Goal: Task Accomplishment & Management: Use online tool/utility

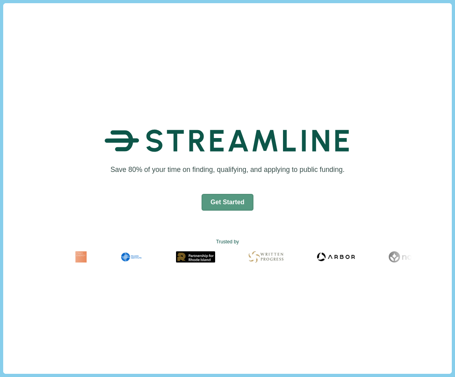
click at [237, 201] on button "Get Started" at bounding box center [228, 202] width 52 height 17
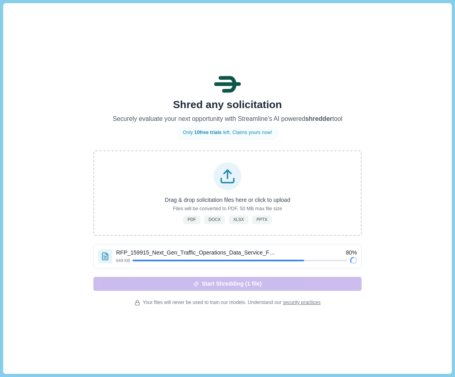
click at [49, 66] on div "Shred any solicitation Securely evaluate your next opportunity with Streamline'…" at bounding box center [227, 188] width 448 height 370
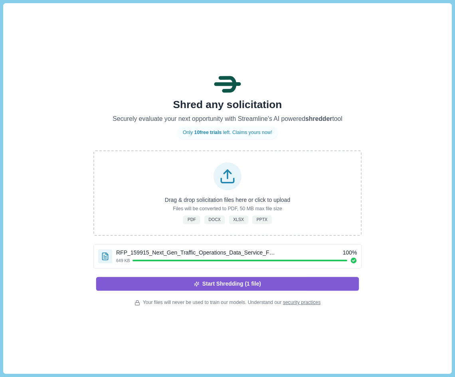
click at [133, 285] on button "Start Shredding (1 file)" at bounding box center [227, 284] width 263 height 14
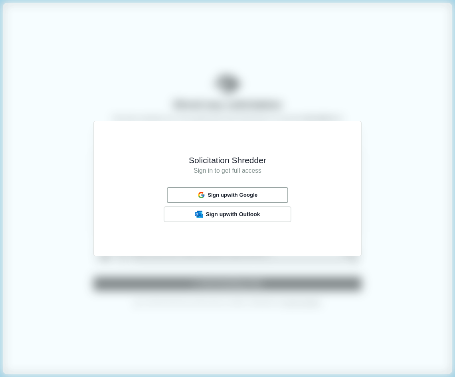
click at [177, 193] on button "Sign up with Google" at bounding box center [227, 195] width 121 height 16
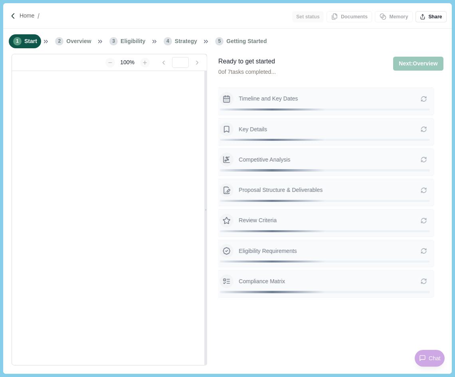
type input "**********"
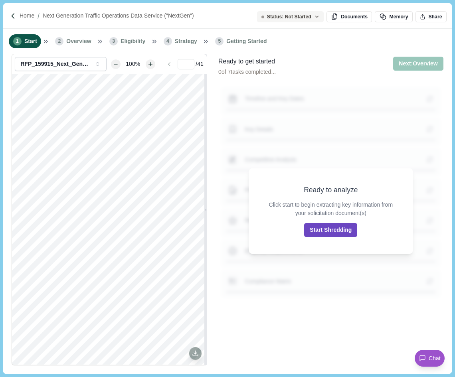
click at [322, 231] on button "Start Shredding" at bounding box center [330, 230] width 53 height 14
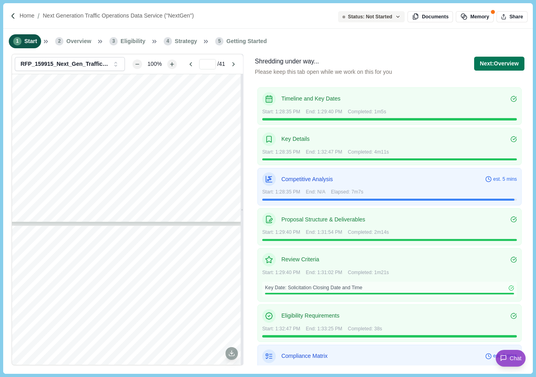
type input "*"
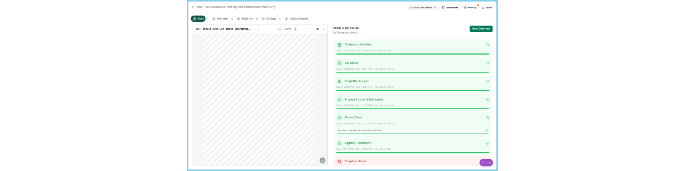
scroll to position [38, 0]
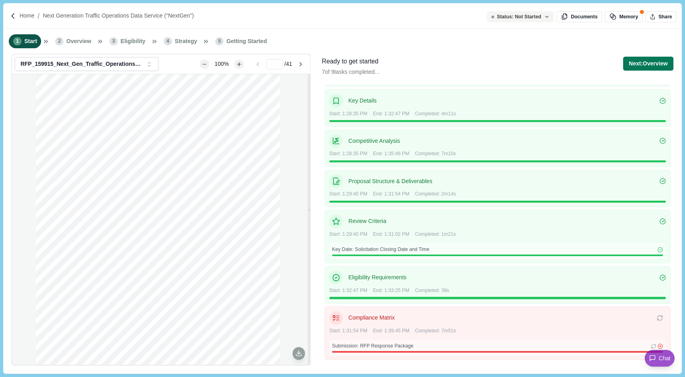
click at [455, 318] on p "Compliance Matrix" at bounding box center [502, 318] width 308 height 8
click at [455, 317] on icon at bounding box center [660, 318] width 6 height 6
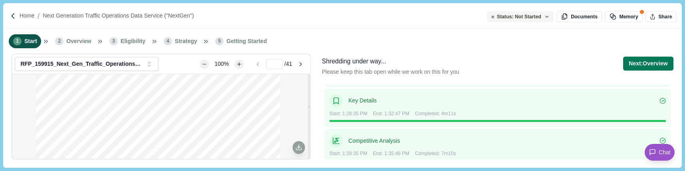
scroll to position [244, 0]
